Goal: Browse casually: Explore the website without a specific task or goal

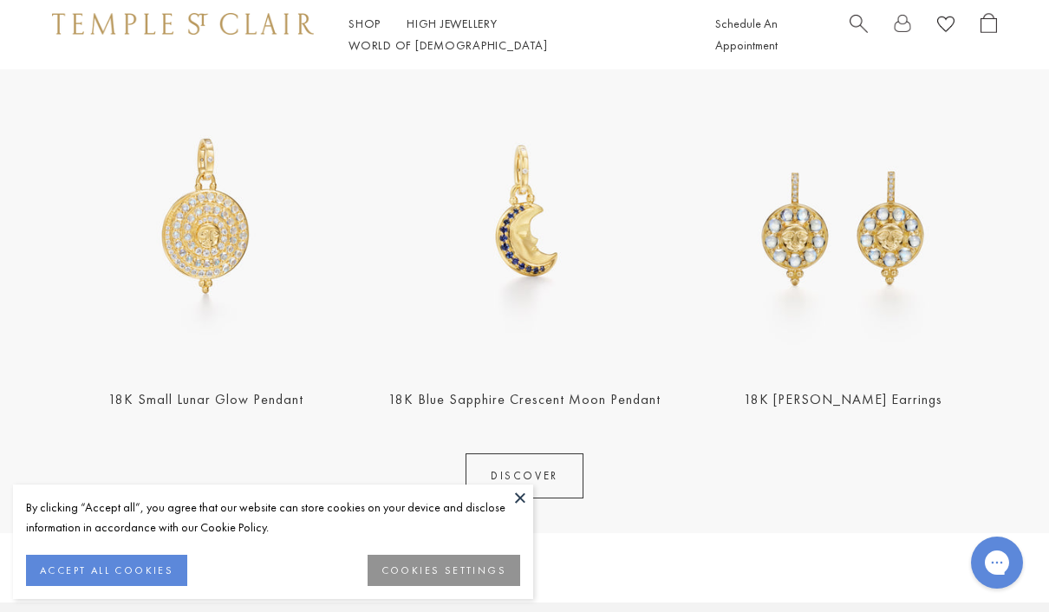
scroll to position [661, 0]
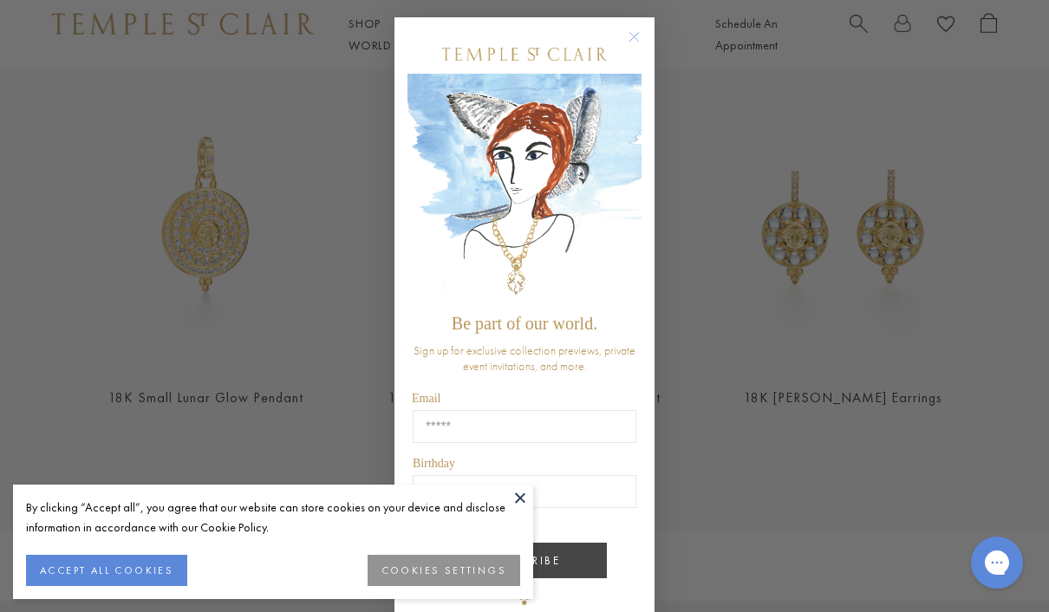
click at [520, 510] on button at bounding box center [520, 497] width 26 height 26
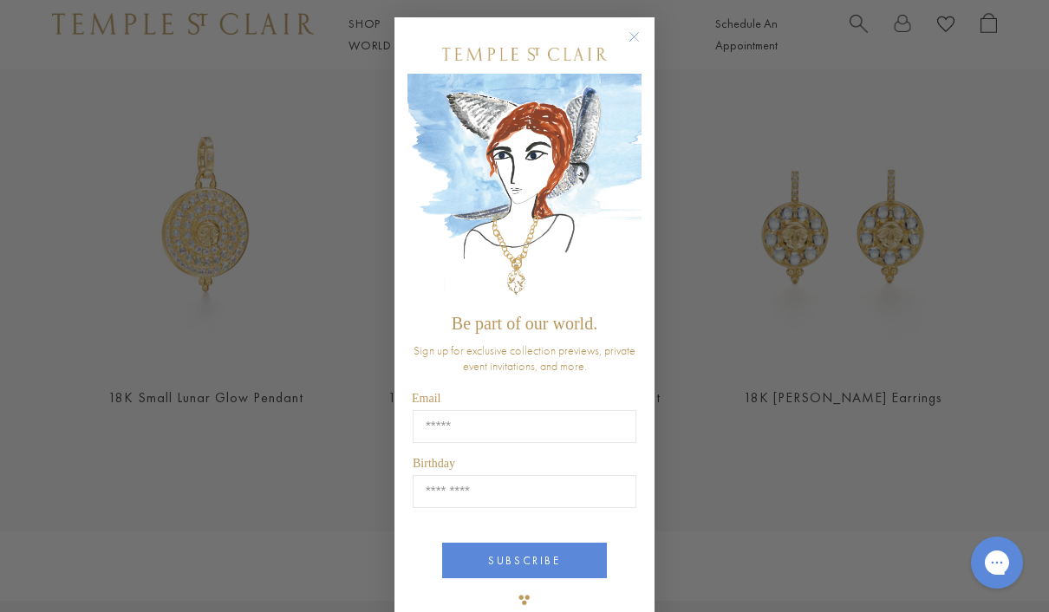
click at [631, 48] on circle "Close dialog" at bounding box center [634, 37] width 21 height 21
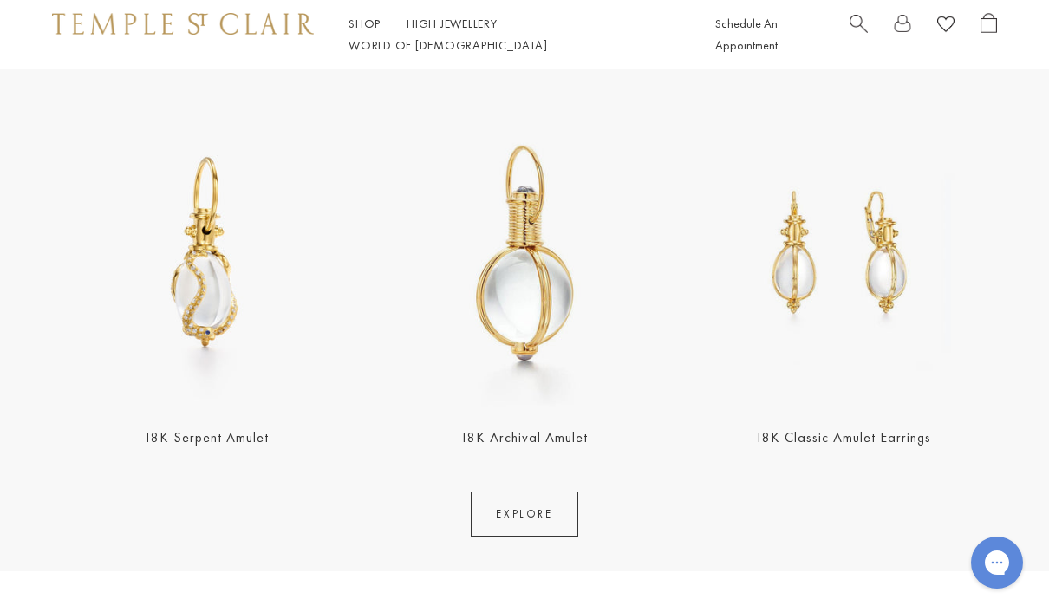
scroll to position [2941, 0]
click at [536, 530] on link "EXPLORE" at bounding box center [524, 514] width 107 height 45
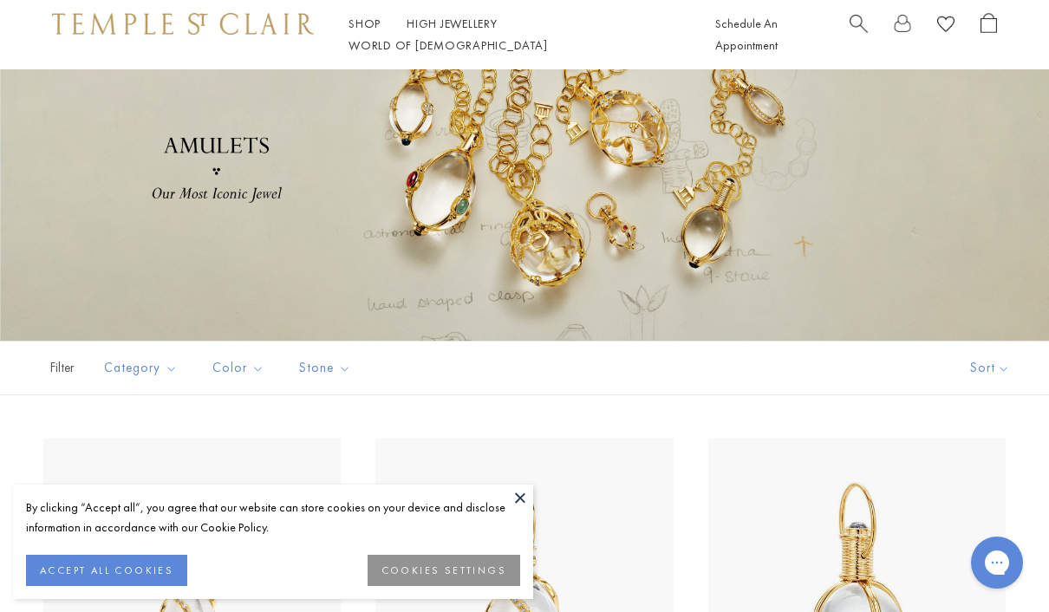
scroll to position [93, 0]
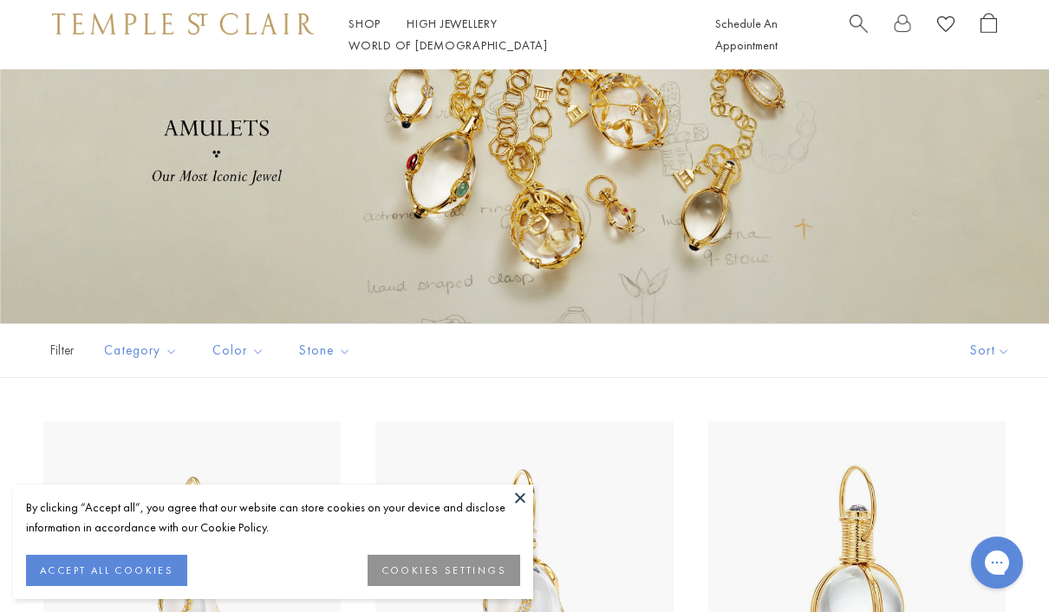
click at [518, 510] on button at bounding box center [520, 497] width 26 height 26
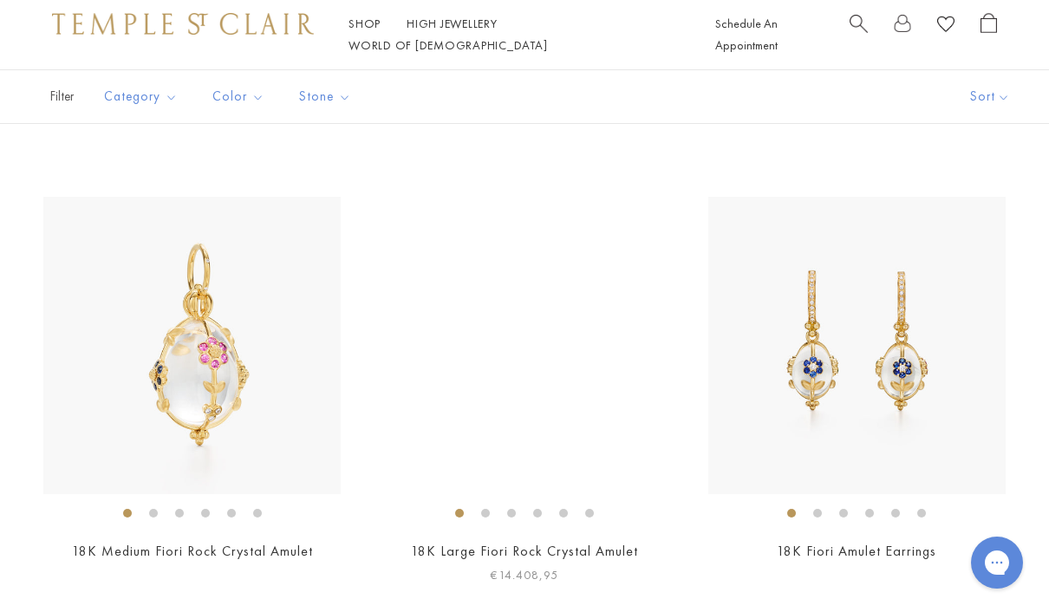
scroll to position [1651, 0]
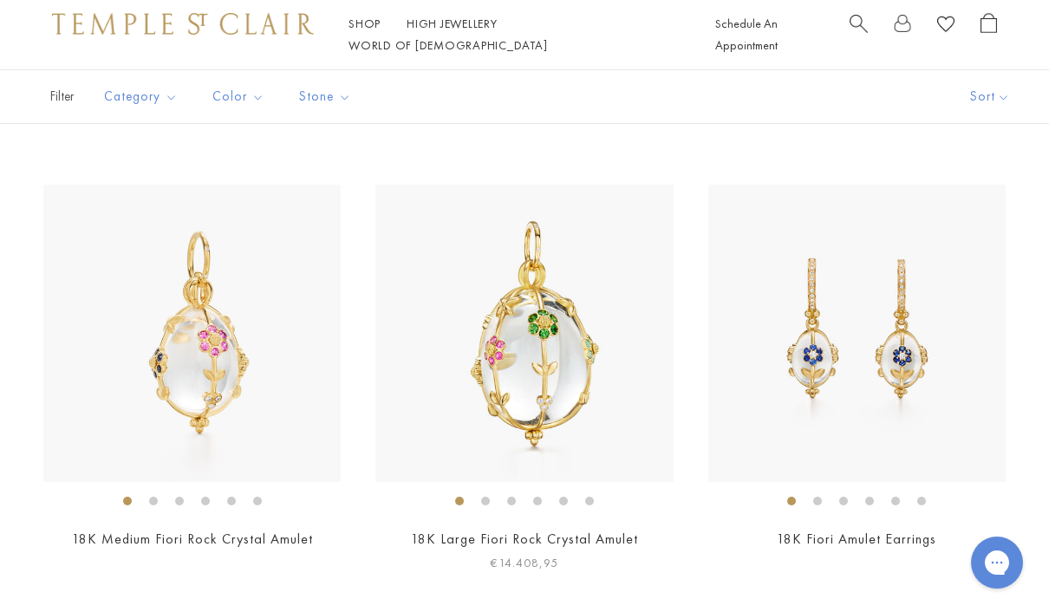
click at [487, 497] on li at bounding box center [485, 501] width 9 height 9
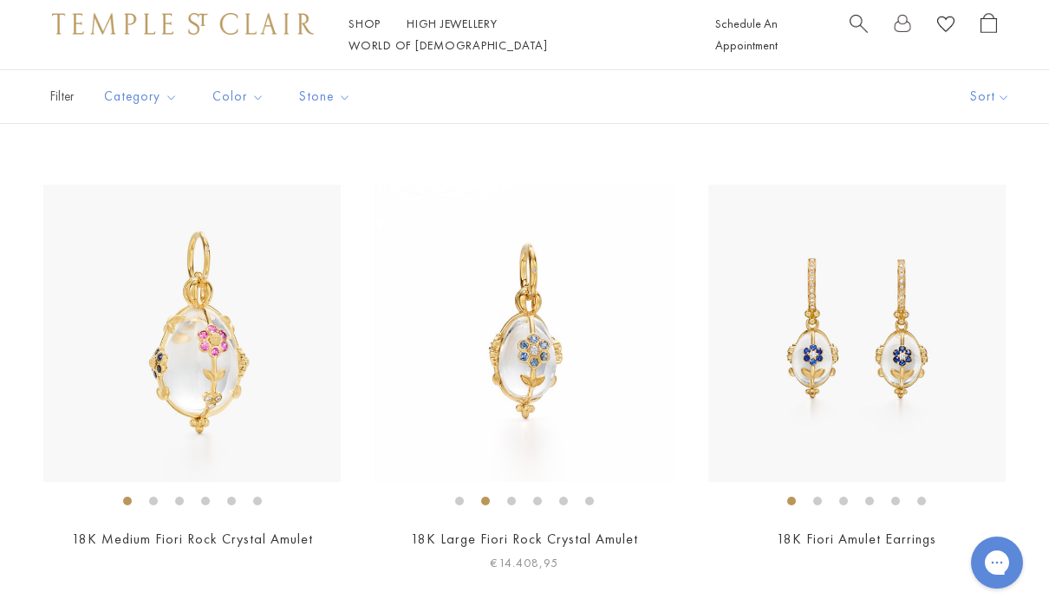
click at [514, 499] on li at bounding box center [511, 501] width 9 height 9
click at [540, 502] on li at bounding box center [537, 501] width 9 height 9
click at [458, 497] on li at bounding box center [459, 501] width 9 height 9
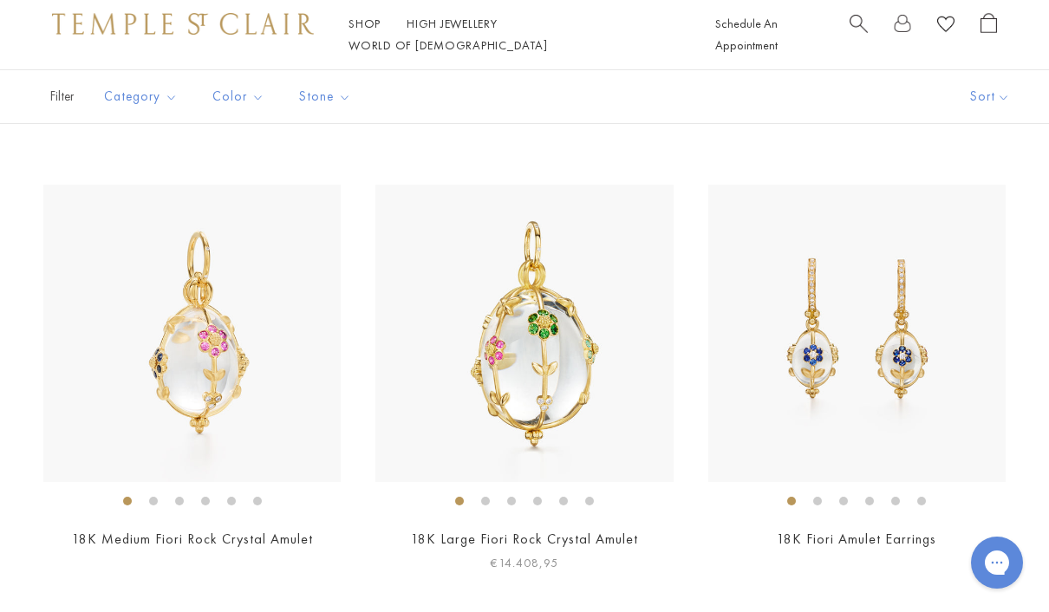
click at [540, 498] on li at bounding box center [537, 501] width 9 height 9
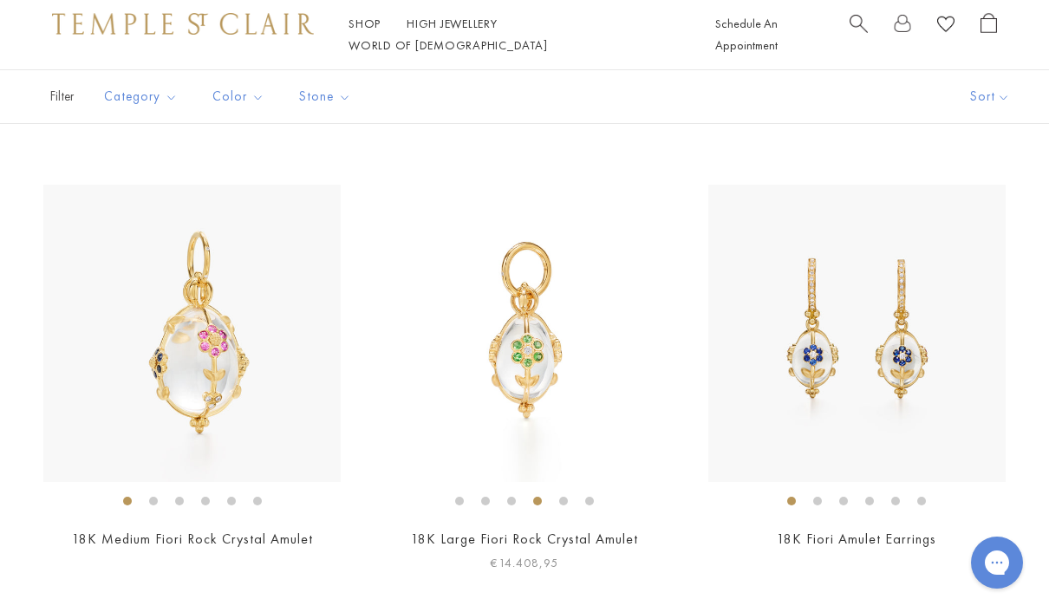
click at [561, 497] on li at bounding box center [563, 501] width 9 height 9
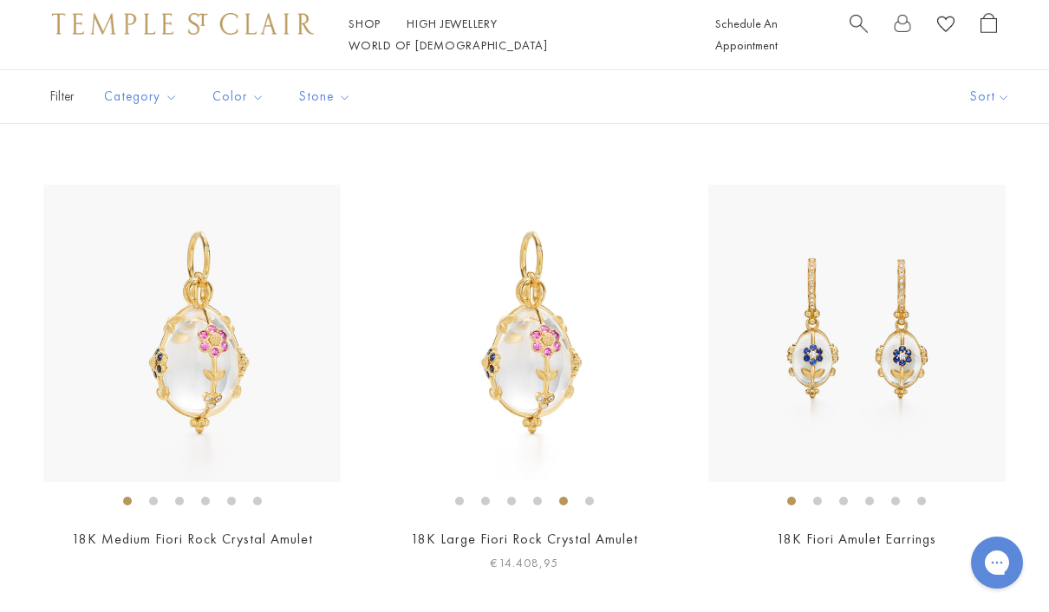
click at [588, 500] on li at bounding box center [589, 501] width 9 height 9
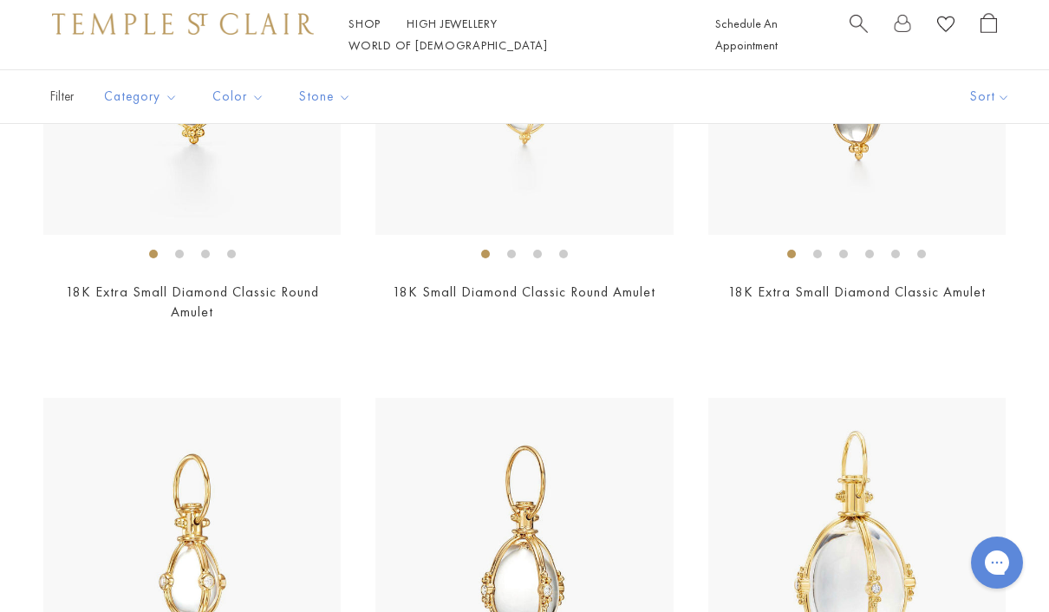
scroll to position [3681, 0]
